Goal: Task Accomplishment & Management: Manage account settings

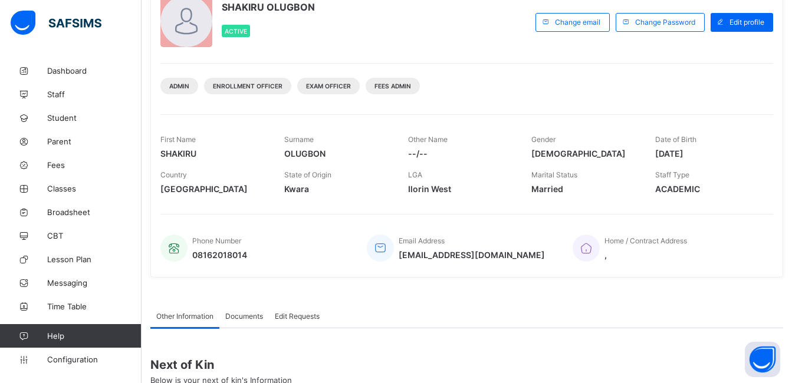
scroll to position [87, 0]
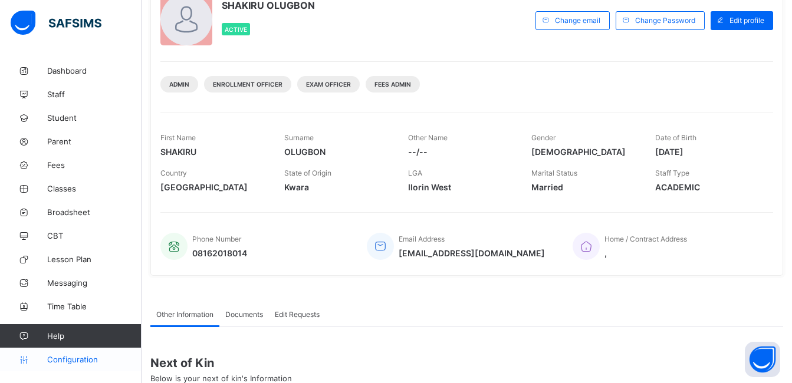
click at [73, 361] on span "Configuration" at bounding box center [94, 359] width 94 height 9
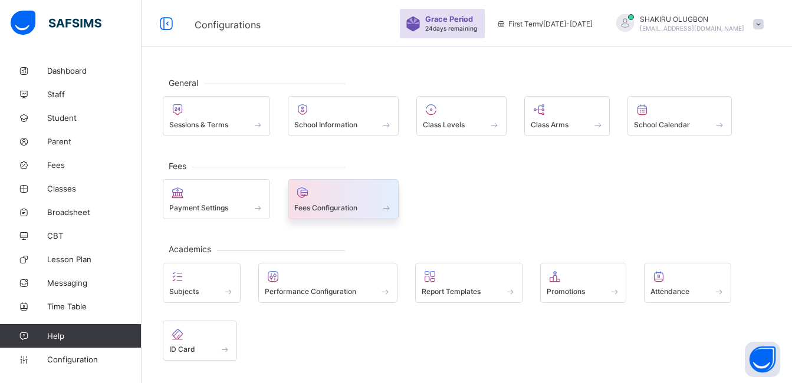
click at [329, 195] on div at bounding box center [343, 193] width 99 height 14
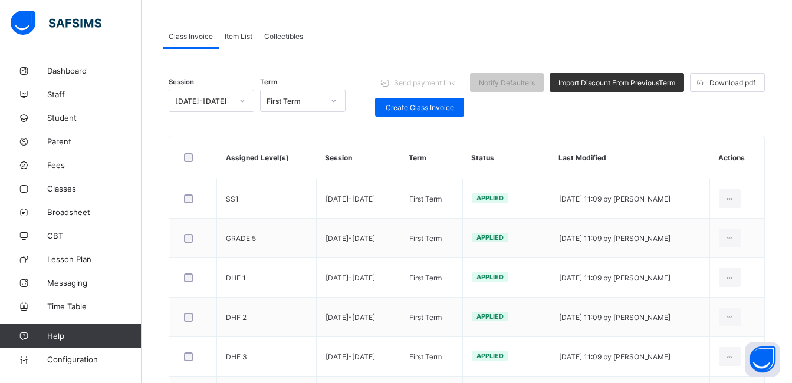
scroll to position [92, 0]
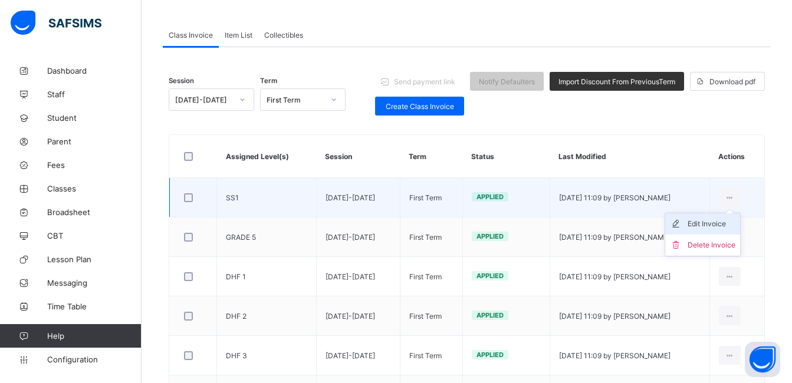
click at [732, 223] on div "Edit Invoice" at bounding box center [712, 224] width 48 height 12
